Goal: Transaction & Acquisition: Purchase product/service

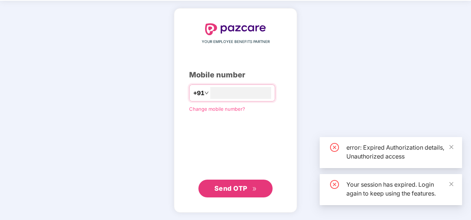
scroll to position [24, 0]
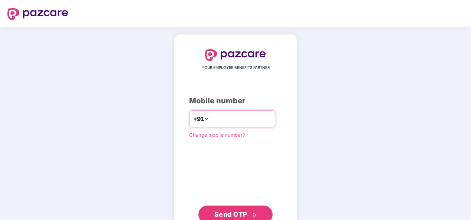
type input "**********"
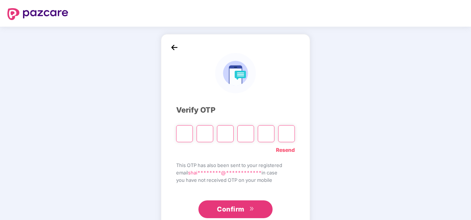
click at [186, 134] on input "Please enter verification code. Digit 1" at bounding box center [184, 133] width 17 height 17
type input "*"
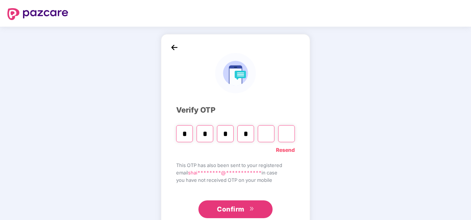
type input "*"
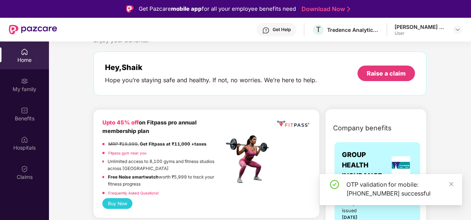
scroll to position [37, 0]
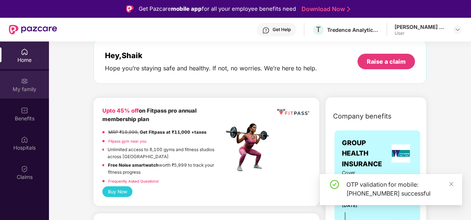
click at [28, 89] on div "My family" at bounding box center [24, 89] width 49 height 7
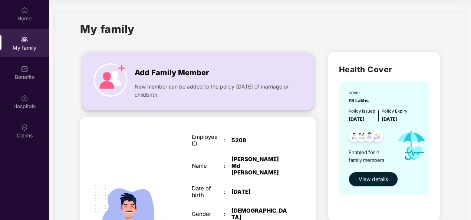
click at [236, 75] on div "Add Family Member" at bounding box center [213, 70] width 156 height 15
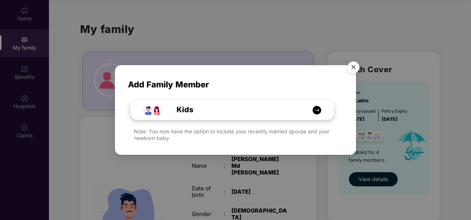
click at [315, 110] on img at bounding box center [316, 110] width 9 height 9
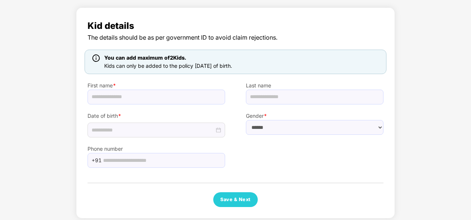
click at [433, 119] on div "Kid details The details should be as per government ID to avoid claim rejection…" at bounding box center [235, 115] width 471 height 222
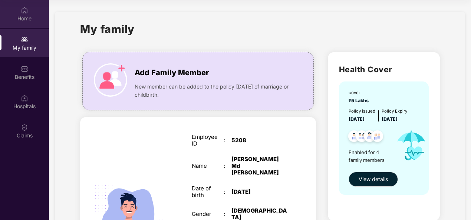
click at [40, 17] on div "Home" at bounding box center [24, 18] width 49 height 7
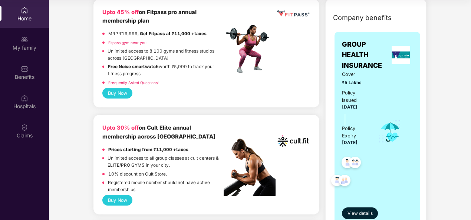
scroll to position [111, 0]
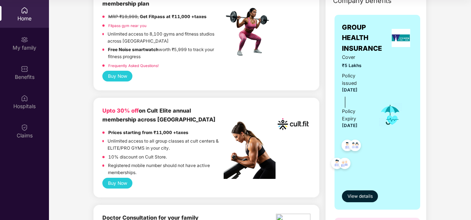
click at [121, 185] on button "Buy Now" at bounding box center [117, 183] width 30 height 11
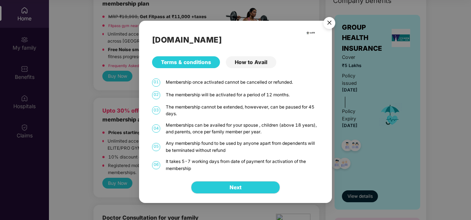
click at [256, 63] on div "How to Avail" at bounding box center [251, 62] width 50 height 12
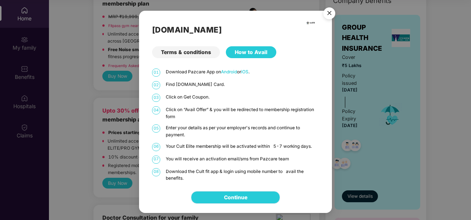
click at [247, 199] on link "Continue" at bounding box center [235, 197] width 23 height 8
click at [328, 15] on img "Close" at bounding box center [329, 14] width 21 height 21
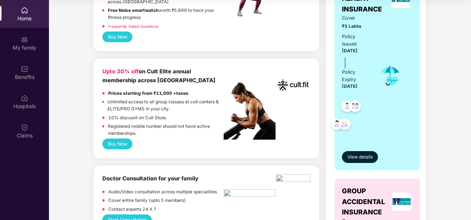
scroll to position [148, 0]
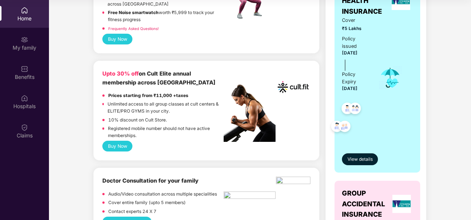
click at [123, 143] on button "Buy Now" at bounding box center [117, 146] width 30 height 11
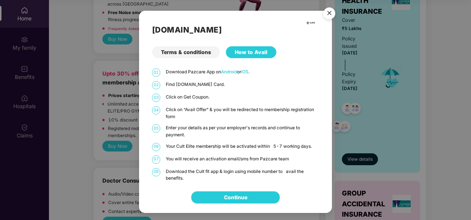
click at [193, 53] on div "Terms & conditions" at bounding box center [186, 52] width 68 height 12
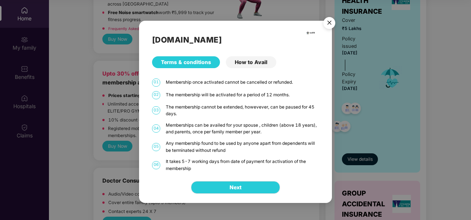
click at [330, 23] on img "Close" at bounding box center [329, 24] width 21 height 21
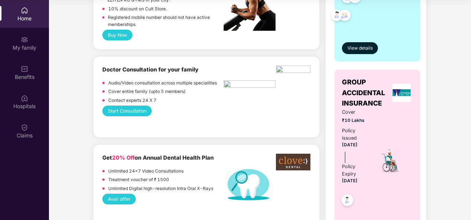
scroll to position [74, 0]
